Goal: Find contact information: Obtain details needed to contact an individual or organization

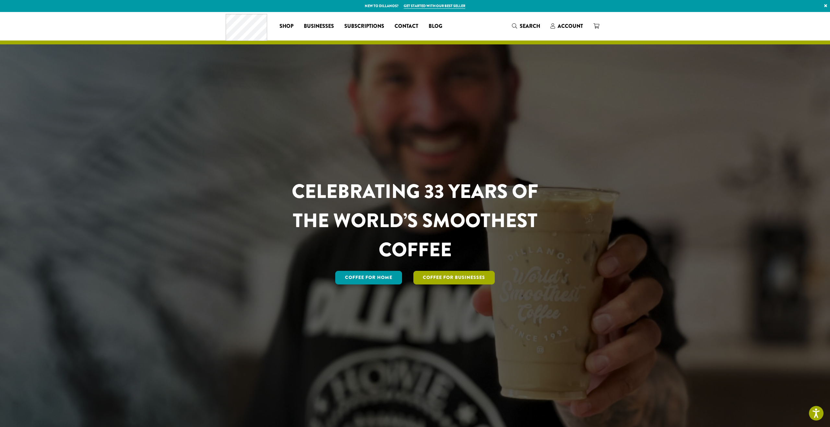
click at [443, 283] on link "Coffee For Businesses" at bounding box center [454, 278] width 82 height 14
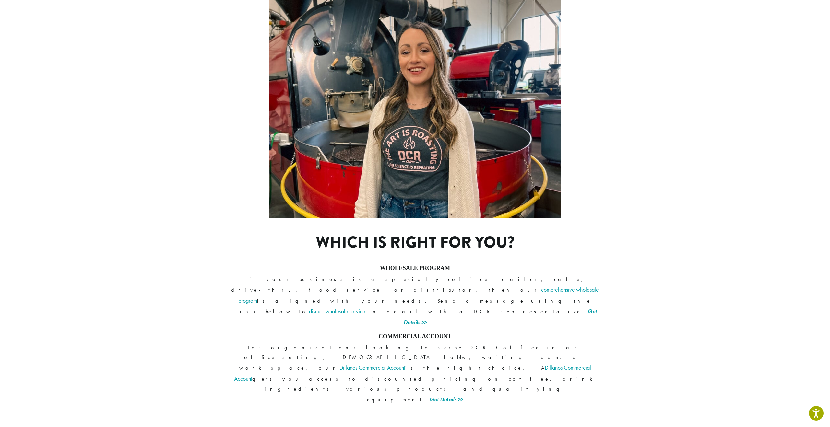
scroll to position [328, 0]
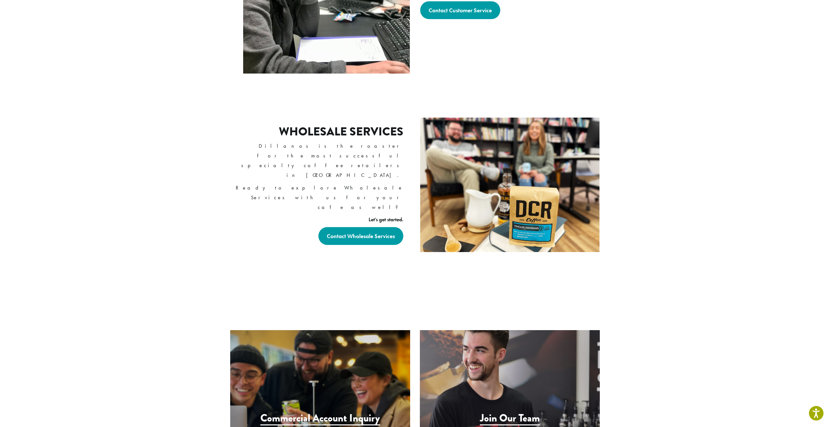
scroll to position [321, 0]
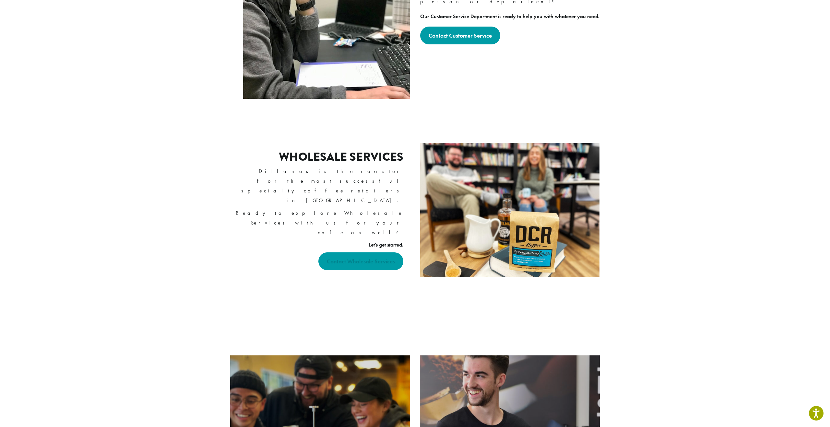
click at [371, 258] on strong "Contact Wholesale Services" at bounding box center [361, 261] width 68 height 7
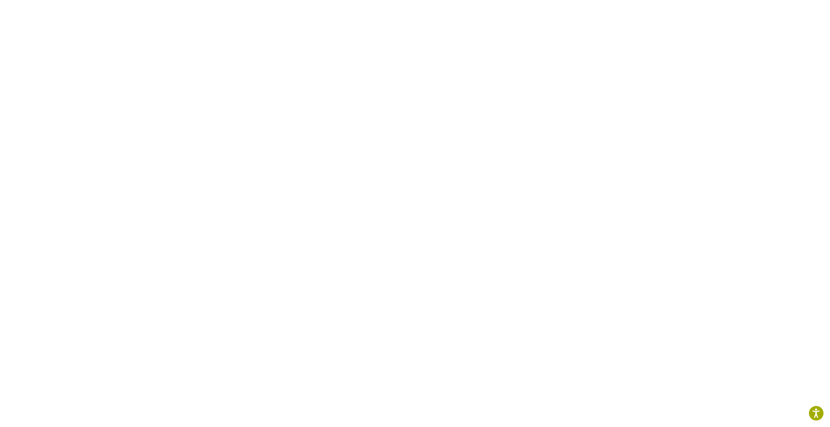
scroll to position [272, 0]
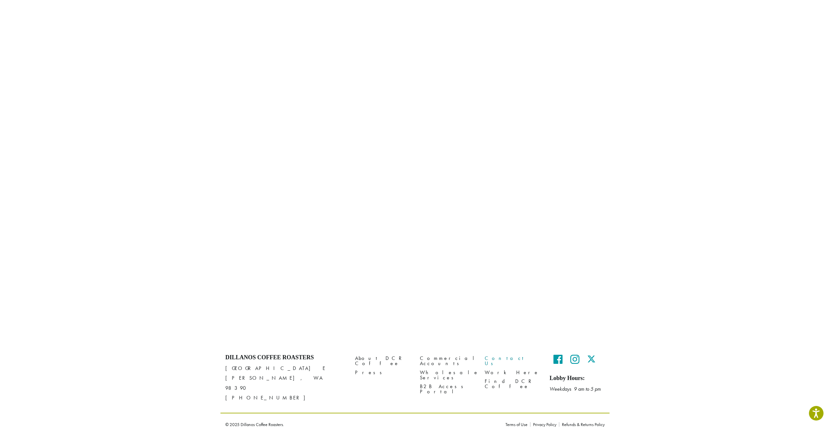
click at [486, 360] on link "Contact Us" at bounding box center [512, 361] width 55 height 14
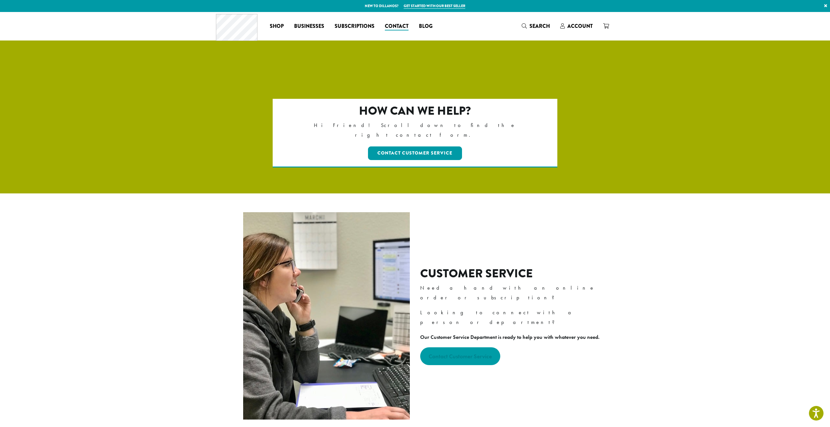
click at [464, 353] on strong "Contact Customer Service" at bounding box center [460, 356] width 63 height 7
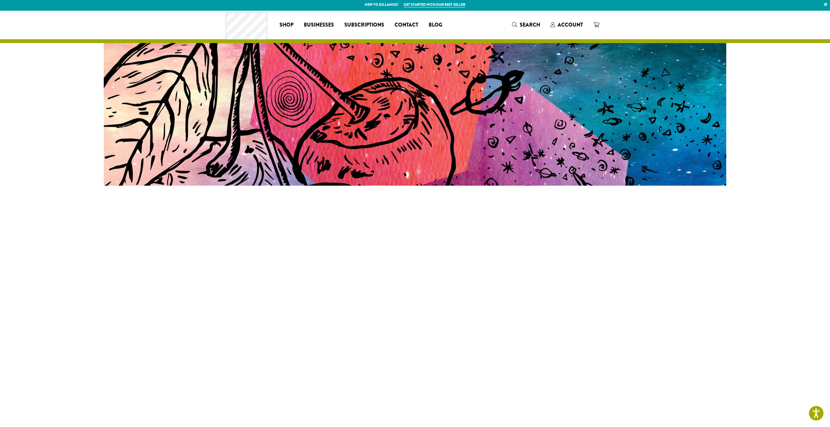
scroll to position [139, 0]
